Goal: Task Accomplishment & Management: Use online tool/utility

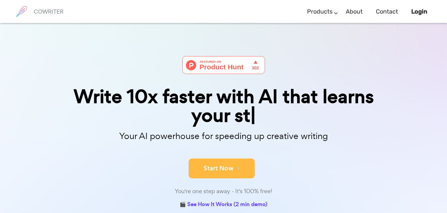
click at [220, 164] on button "Start Now" at bounding box center [222, 169] width 66 height 20
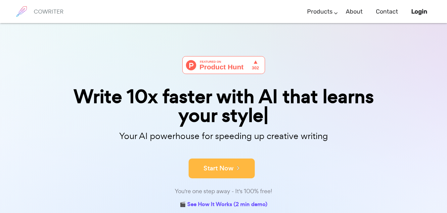
click at [236, 167] on icon at bounding box center [237, 167] width 6 height 7
click at [238, 150] on div "Start Now" at bounding box center [223, 163] width 331 height 28
click at [238, 166] on icon at bounding box center [237, 167] width 6 height 7
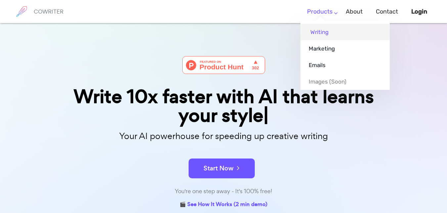
click at [327, 31] on link "Writing" at bounding box center [344, 32] width 89 height 17
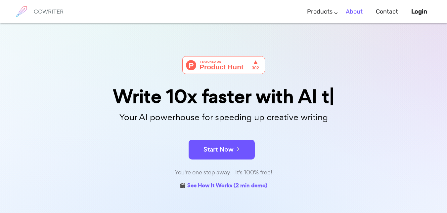
click at [352, 11] on link "About" at bounding box center [354, 12] width 17 height 20
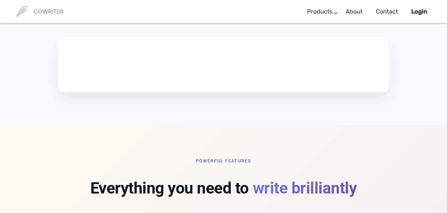
scroll to position [412, 0]
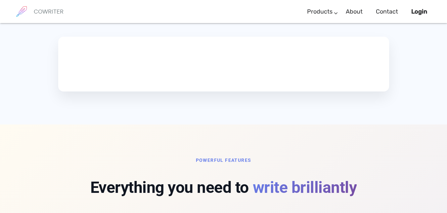
click at [80, 74] on video at bounding box center [109, 63] width 99 height 50
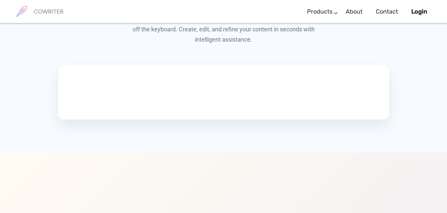
scroll to position [384, 0]
click at [86, 103] on video at bounding box center [109, 92] width 99 height 50
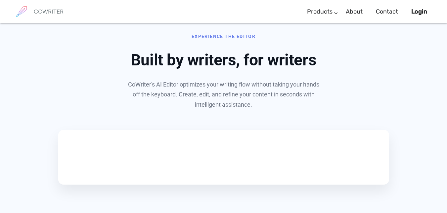
scroll to position [337, 0]
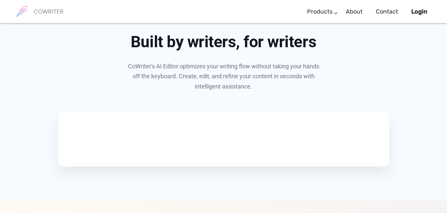
click at [72, 152] on video at bounding box center [109, 138] width 99 height 50
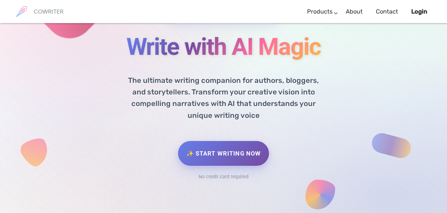
scroll to position [65, 0]
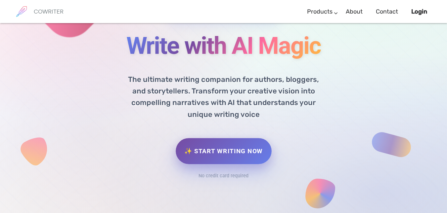
click at [223, 156] on link "✨ Start Writing Now" at bounding box center [224, 151] width 96 height 26
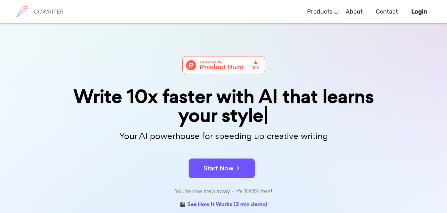
click at [245, 64] on img at bounding box center [223, 65] width 83 height 18
